Goal: Contribute content: Contribute content

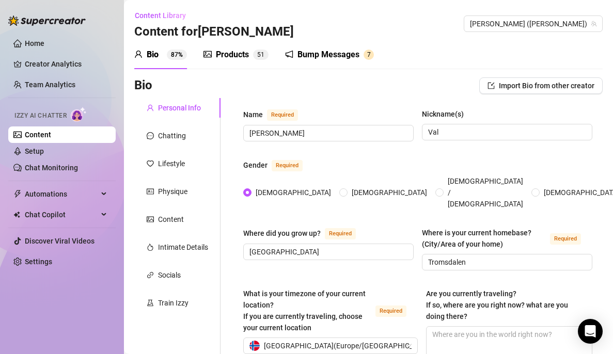
click at [241, 53] on div "Products" at bounding box center [232, 55] width 33 height 12
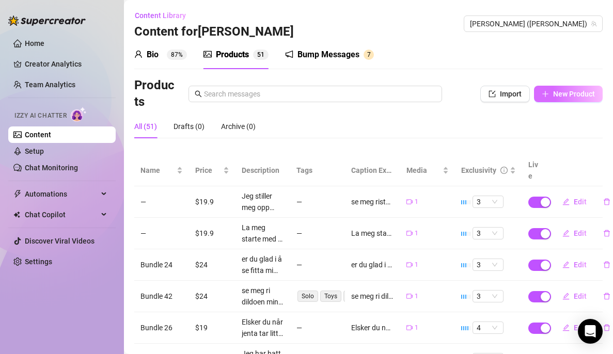
click at [553, 98] on span "New Product" at bounding box center [574, 94] width 42 height 8
type textarea "Type your message here..."
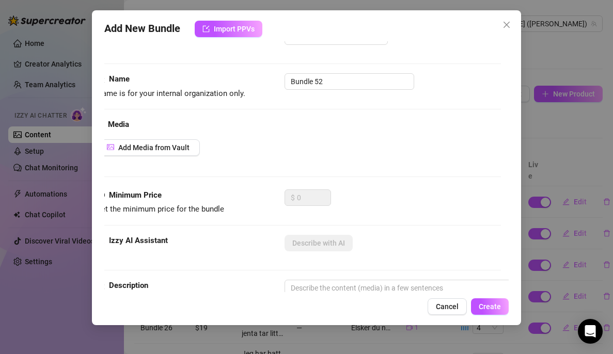
scroll to position [38, 0]
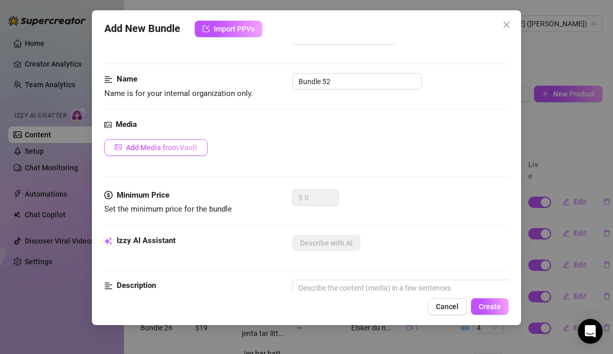
click at [184, 145] on span "Add Media from Vault" at bounding box center [161, 148] width 71 height 8
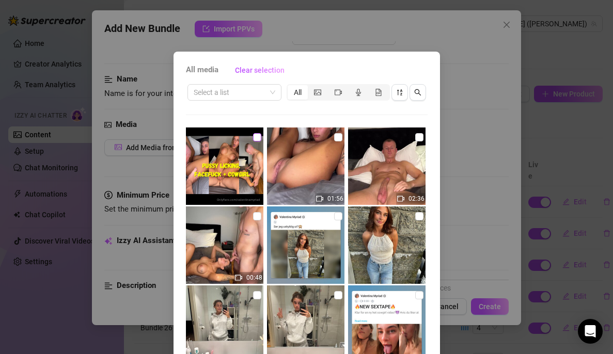
click at [253, 133] on input "checkbox" at bounding box center [257, 137] width 8 height 8
checkbox input "true"
click at [334, 136] on input "checkbox" at bounding box center [338, 137] width 8 height 8
checkbox input "true"
click at [415, 136] on input "checkbox" at bounding box center [419, 137] width 8 height 8
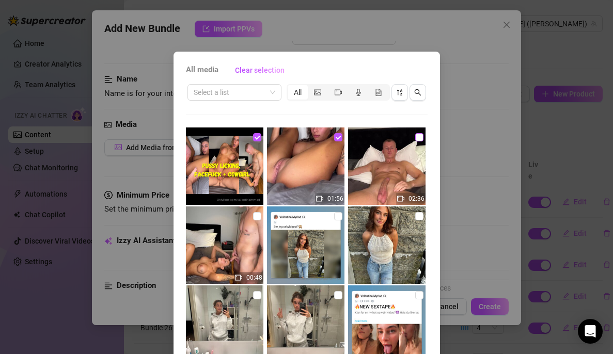
checkbox input "true"
click at [253, 216] on input "checkbox" at bounding box center [257, 216] width 8 height 8
checkbox input "true"
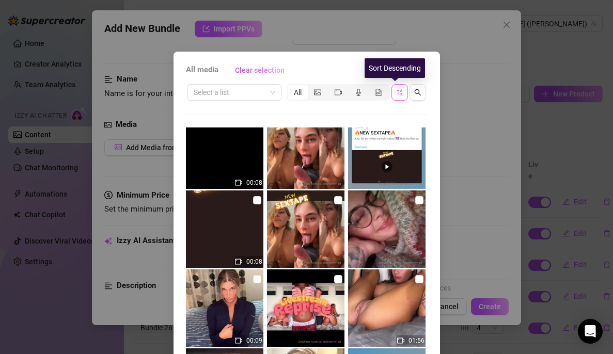
scroll to position [77, 0]
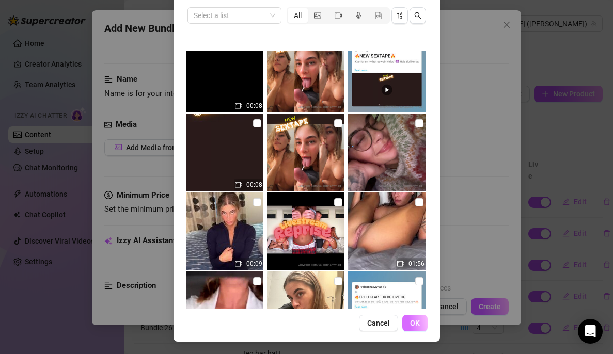
click at [415, 327] on button "OK" at bounding box center [414, 323] width 25 height 17
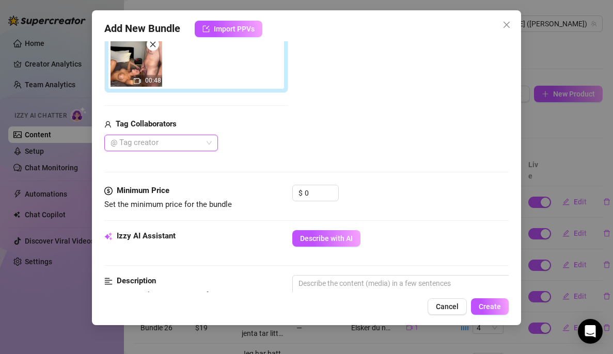
scroll to position [245, 0]
click at [314, 192] on input "0" at bounding box center [322, 192] width 34 height 15
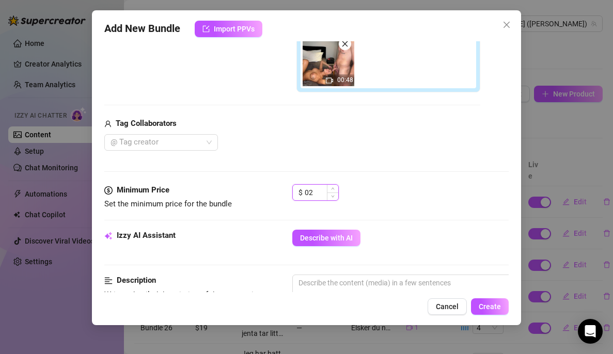
type input "0"
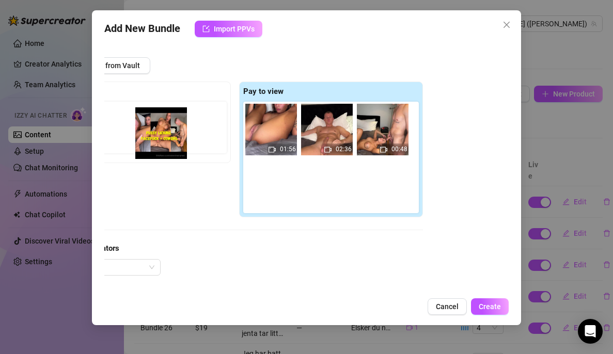
drag, startPoint x: 288, startPoint y: 134, endPoint x: 165, endPoint y: 139, distance: 122.5
click at [165, 139] on div "Free preview Pay to view 01:56 02:36 00:48" at bounding box center [235, 150] width 376 height 136
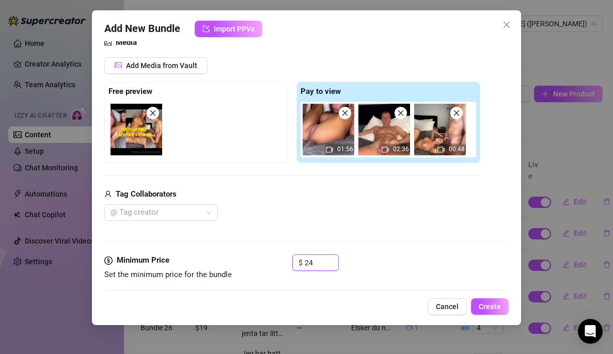
scroll to position [230, 0]
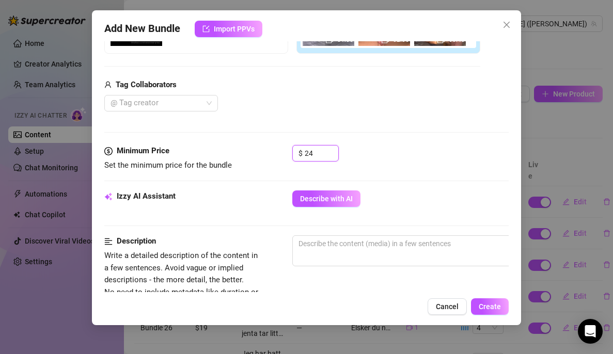
type input "24"
click at [198, 93] on div "Tag Collaborators @ Tag creator" at bounding box center [292, 95] width 376 height 33
click at [196, 100] on div at bounding box center [155, 103] width 99 height 14
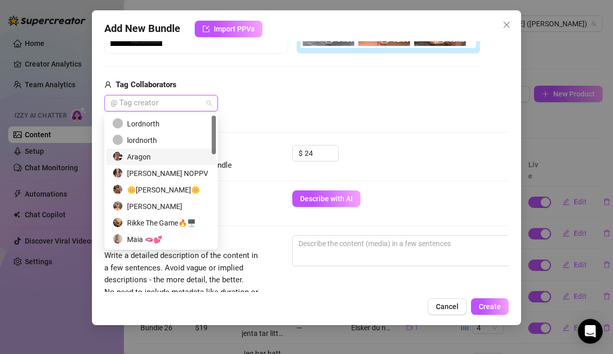
click at [143, 157] on div "Aragon" at bounding box center [161, 156] width 97 height 11
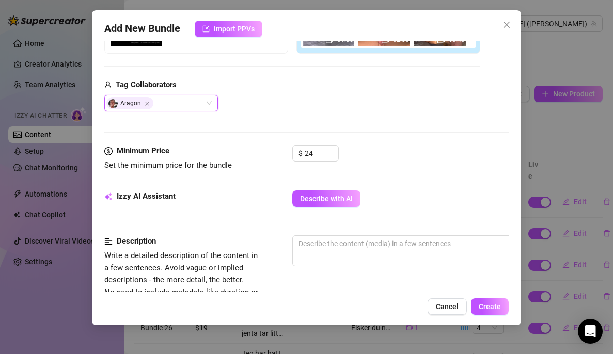
click at [269, 113] on div "Media Add Media from Vault Free preview Pay to view 01:56 02:36 00:48 Tag Colla…" at bounding box center [306, 36] width 404 height 218
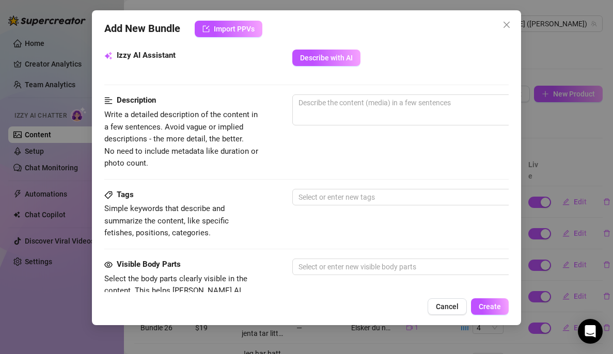
scroll to position [370, 0]
click at [325, 113] on span "0 / 1000" at bounding box center [472, 110] width 361 height 31
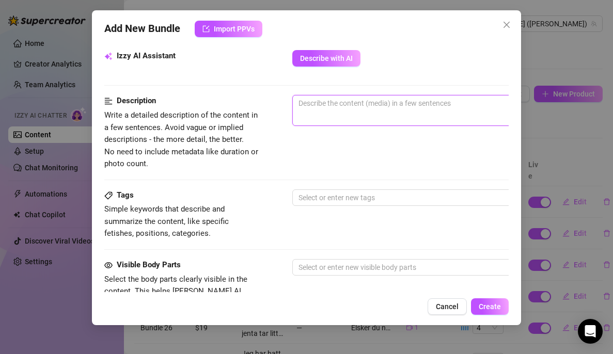
click at [334, 104] on textarea at bounding box center [473, 103] width 360 height 15
paste textarea "🔥[PERSON_NAME], FACEFUCK + COWGIRL🔥 Er du klar for en ny het bundle med slikkin…"
type textarea "🔥[PERSON_NAME], FACEFUCK + COWGIRL🔥 Er du klar for en ny het bundle med slikkin…"
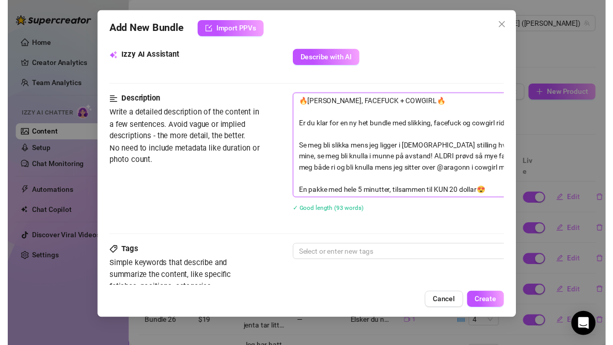
scroll to position [486, 0]
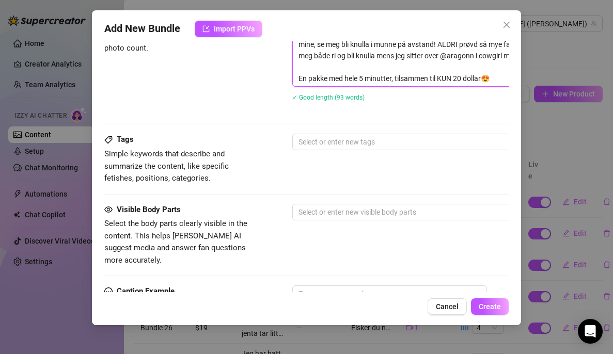
click at [463, 78] on textarea "🔥[PERSON_NAME], FACEFUCK + COWGIRL🔥 Er du klar for en ny het bundle med slikkin…" at bounding box center [473, 33] width 360 height 106
type textarea "🔥[PERSON_NAME], FACEFUCK + COWGIRL🔥 Er du klar for en ny het bundle med slikkin…"
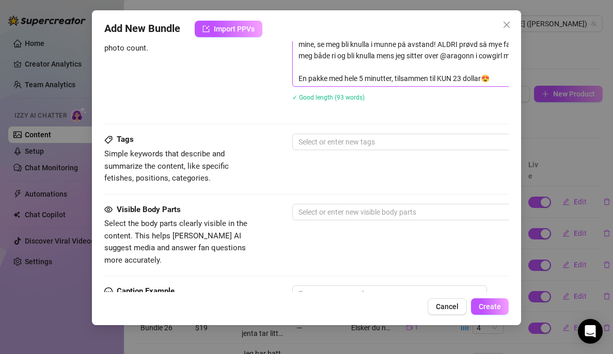
type textarea "🔥[PERSON_NAME], FACEFUCK + COWGIRL🔥 Er du klar for en ny het bundle med slikkin…"
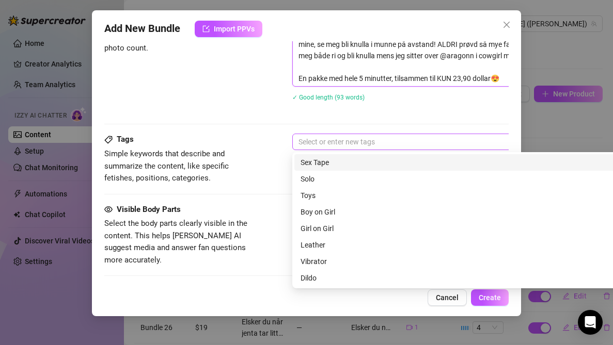
click at [383, 143] on div at bounding box center [467, 142] width 346 height 14
type textarea "🔥[PERSON_NAME], FACEFUCK + COWGIRL🔥 Er du klar for en ny het bundle med slikkin…"
click at [348, 165] on div "Sex Tape" at bounding box center [473, 162] width 345 height 11
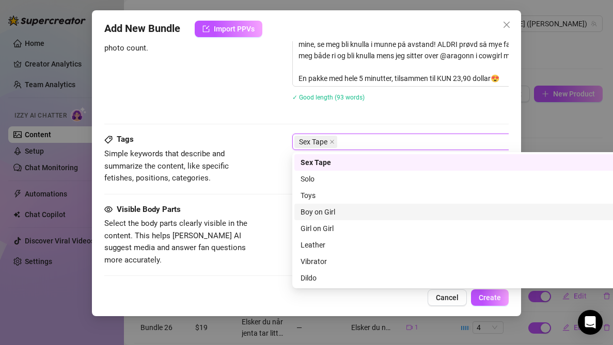
click at [318, 209] on div "Boy on Girl" at bounding box center [473, 212] width 345 height 11
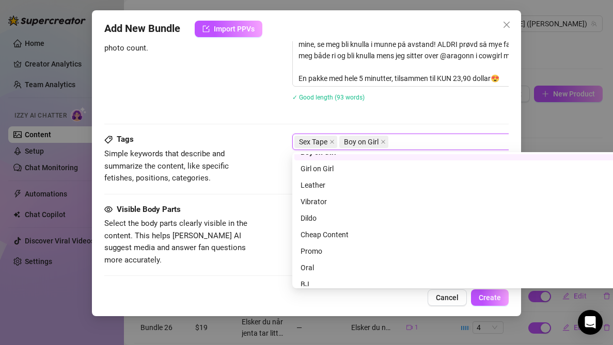
scroll to position [62, 0]
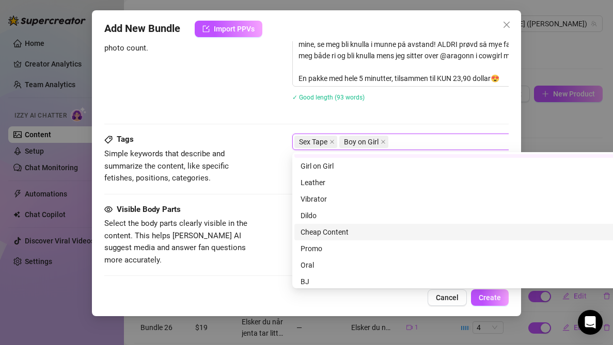
click at [335, 229] on div "Cheap Content" at bounding box center [473, 232] width 345 height 11
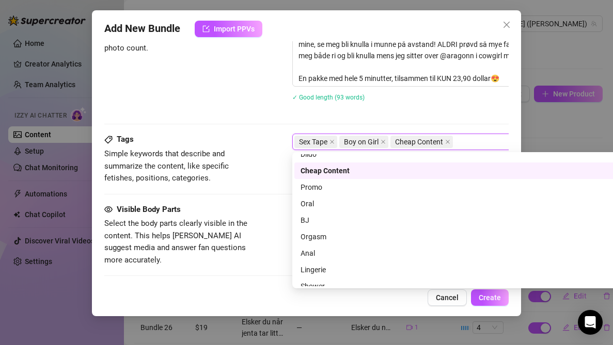
scroll to position [124, 0]
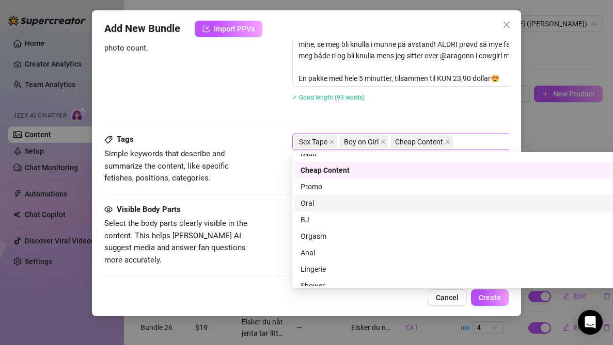
click at [327, 200] on div "Oral" at bounding box center [473, 203] width 345 height 11
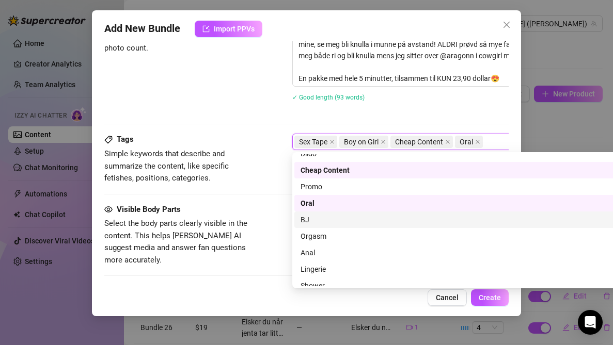
click at [313, 217] on div "BJ" at bounding box center [473, 219] width 345 height 11
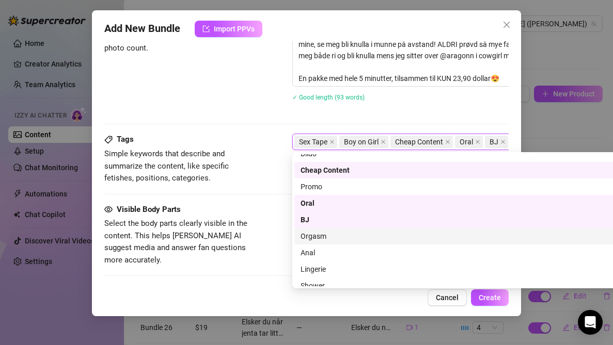
click at [319, 236] on div "Orgasm" at bounding box center [473, 236] width 345 height 11
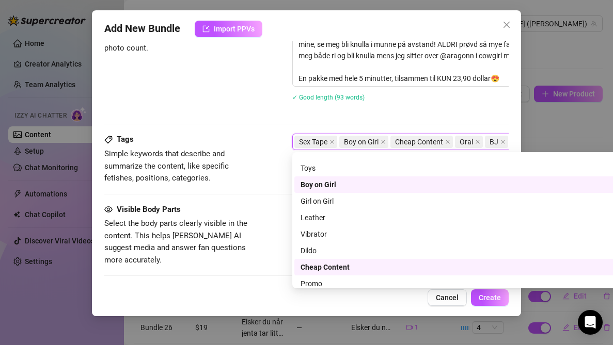
scroll to position [0, 0]
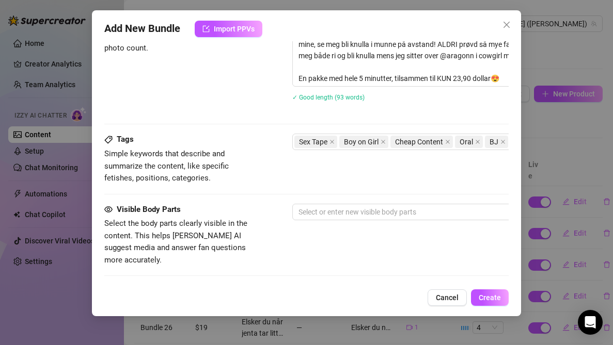
click at [276, 138] on div "Tags Simple keywords that describe and summarize the content, like specific fet…" at bounding box center [306, 159] width 404 height 51
click at [322, 215] on div at bounding box center [467, 212] width 346 height 14
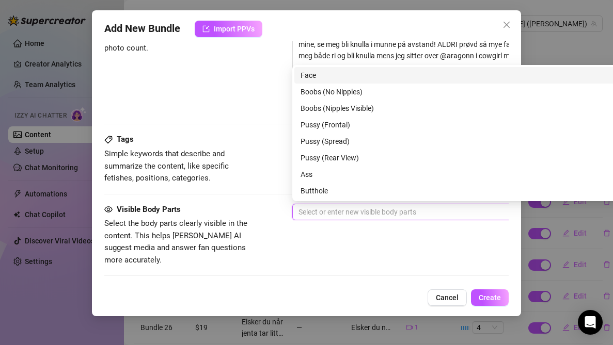
click at [352, 73] on div "Face" at bounding box center [473, 75] width 345 height 11
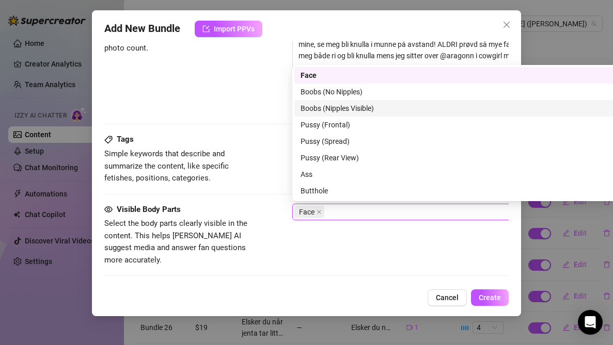
click at [328, 106] on div "Boobs (Nipples Visible)" at bounding box center [473, 108] width 345 height 11
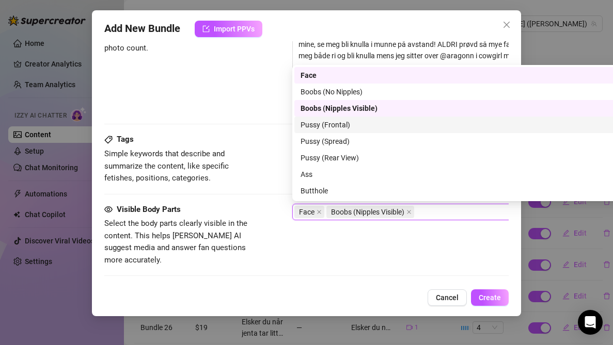
click at [319, 128] on div "Pussy (Frontal)" at bounding box center [473, 124] width 345 height 11
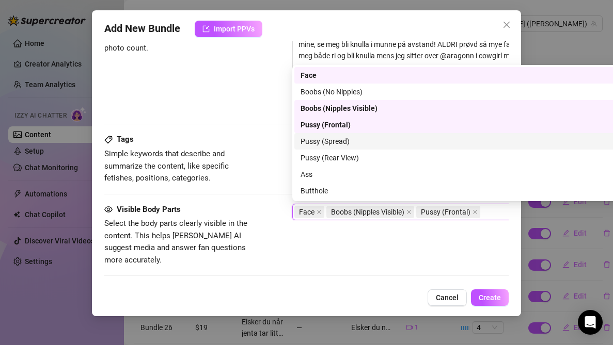
click at [324, 137] on div "Pussy (Spread)" at bounding box center [473, 141] width 345 height 11
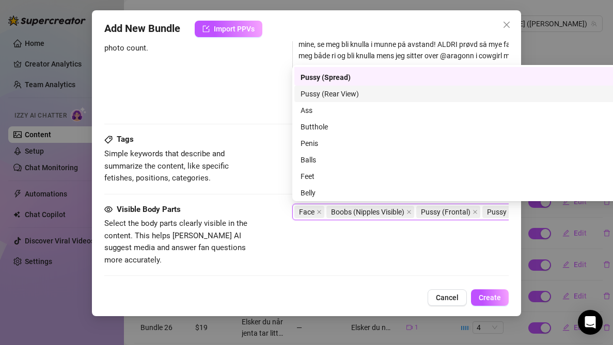
scroll to position [65, 0]
click at [323, 88] on div "Pussy (Rear View)" at bounding box center [473, 93] width 345 height 11
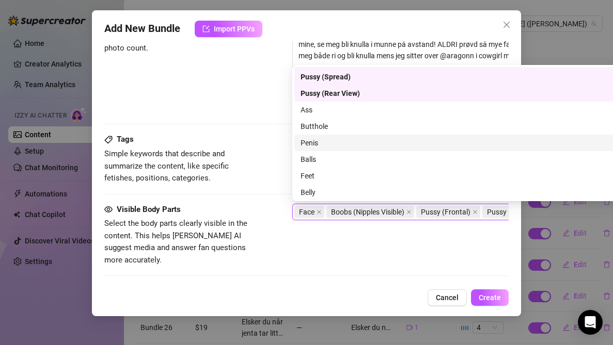
click at [314, 141] on div "Penis" at bounding box center [473, 142] width 345 height 11
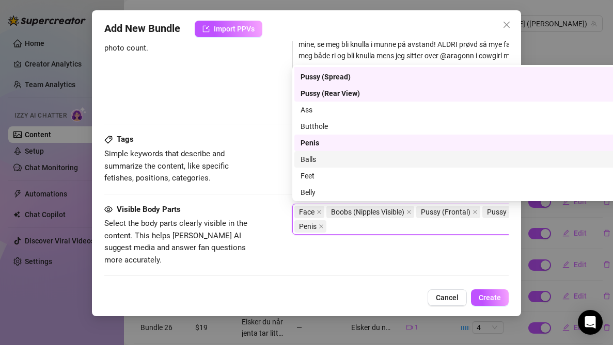
click at [309, 163] on div "Balls" at bounding box center [473, 159] width 345 height 11
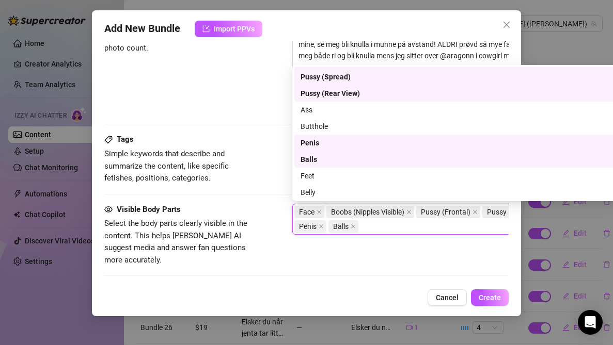
scroll to position [66, 0]
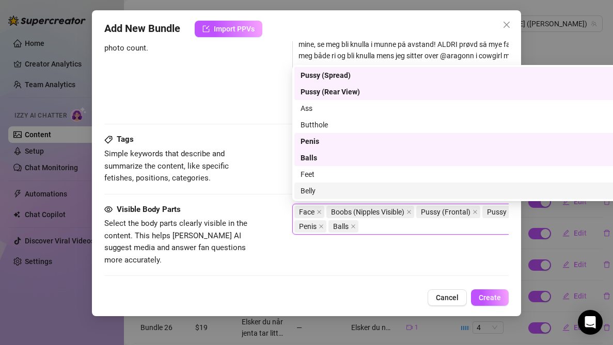
click at [308, 186] on div "Belly" at bounding box center [473, 190] width 345 height 11
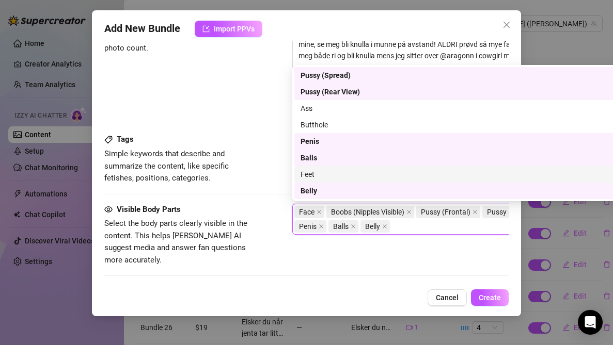
click at [323, 168] on div "Feet" at bounding box center [472, 174] width 357 height 17
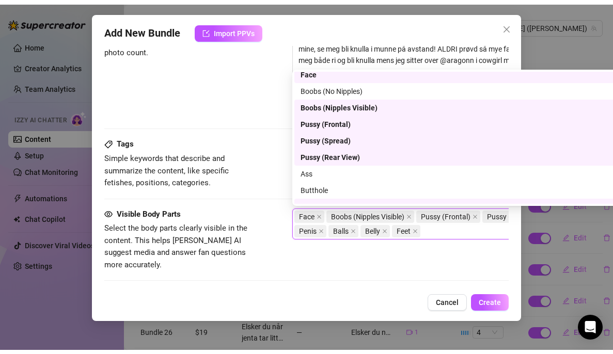
scroll to position [0, 0]
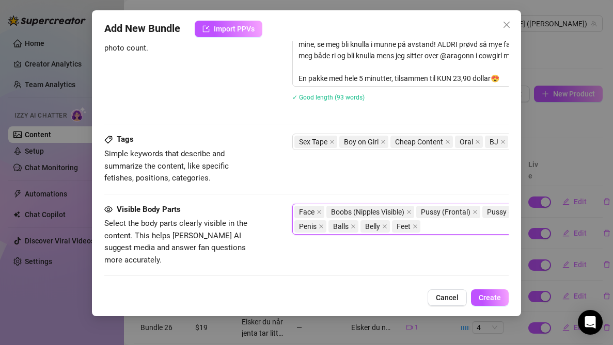
click at [266, 121] on div "Description Write a detailed description of the content in a few sentences. Avo…" at bounding box center [306, 56] width 404 height 154
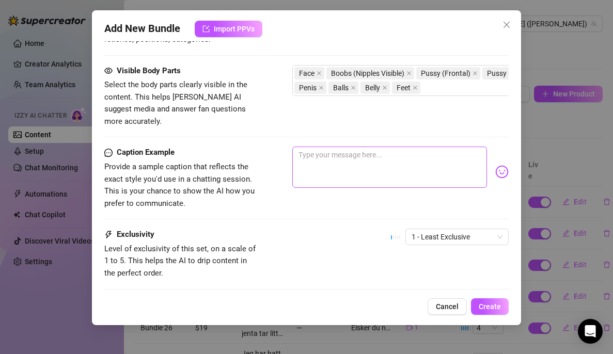
scroll to position [625, 0]
click at [336, 167] on textarea at bounding box center [389, 166] width 195 height 41
paste textarea "🔥[PERSON_NAME], FACEFUCK + COWGIRL🔥 Er du klar for en ny het bundle med slikkin…"
type textarea "🔥[PERSON_NAME], FACEFUCK + COWGIRL🔥 Er du klar for en ny het bundle med slikkin…"
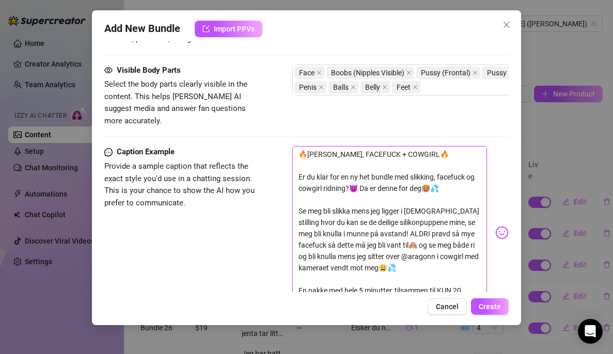
scroll to position [783, 0]
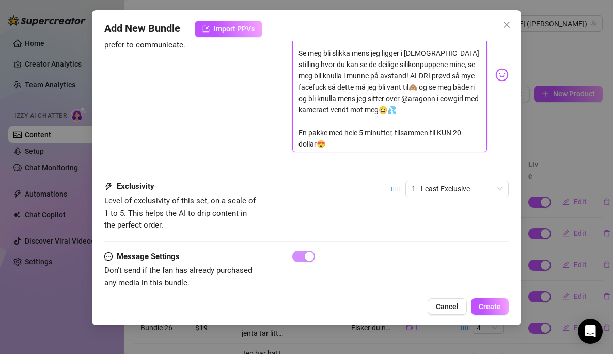
click at [463, 120] on textarea "🔥[PERSON_NAME], FACEFUCK + COWGIRL🔥 Er du klar for en ny het bundle med slikkin…" at bounding box center [389, 70] width 195 height 164
type textarea "🔥[PERSON_NAME], FACEFUCK + COWGIRL🔥 Er du klar for en ny het bundle med slikkin…"
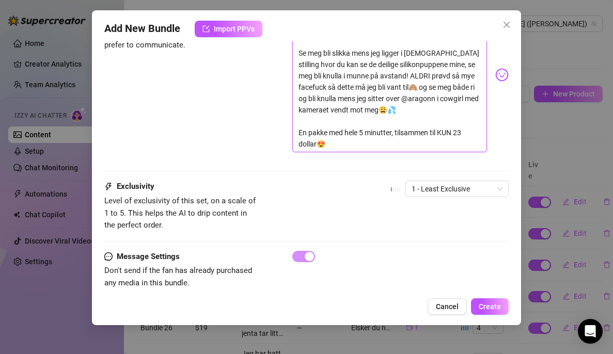
type textarea "🔥[PERSON_NAME], FACEFUCK + COWGIRL🔥 Er du klar for en ny het bundle med slikkin…"
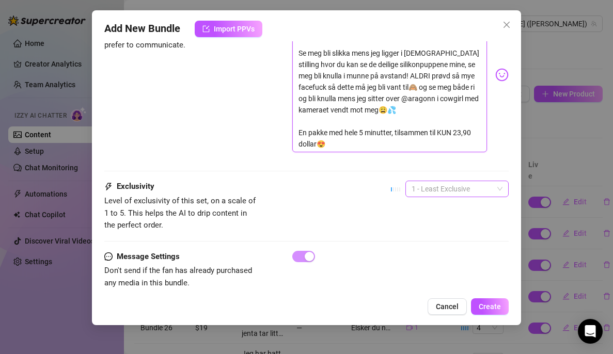
click at [422, 181] on span "1 - Least Exclusive" at bounding box center [457, 188] width 91 height 15
type textarea "🔥[PERSON_NAME], FACEFUCK + COWGIRL🔥 Er du klar for en ny het bundle med slikkin…"
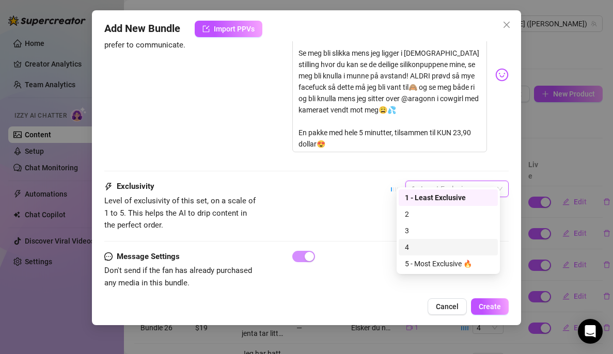
click at [421, 243] on div "4" at bounding box center [448, 247] width 87 height 11
click at [442, 181] on span "4" at bounding box center [457, 188] width 91 height 15
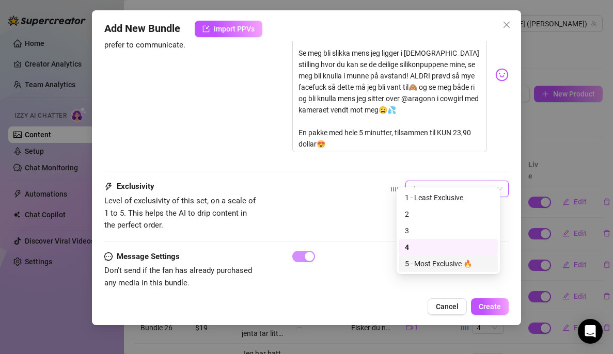
click at [424, 267] on div "5 - Most Exclusive 🔥" at bounding box center [448, 263] width 87 height 11
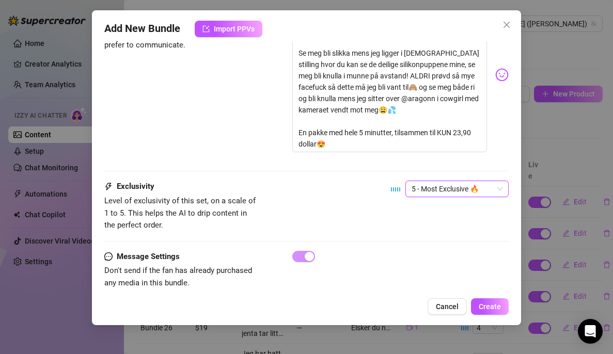
scroll to position [796, 0]
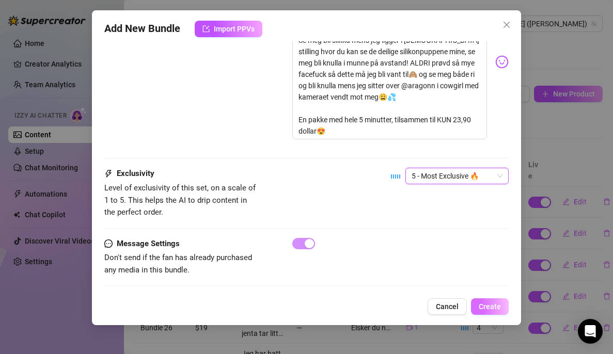
click at [480, 304] on span "Create" at bounding box center [490, 307] width 22 height 8
